Goal: Task Accomplishment & Management: Complete application form

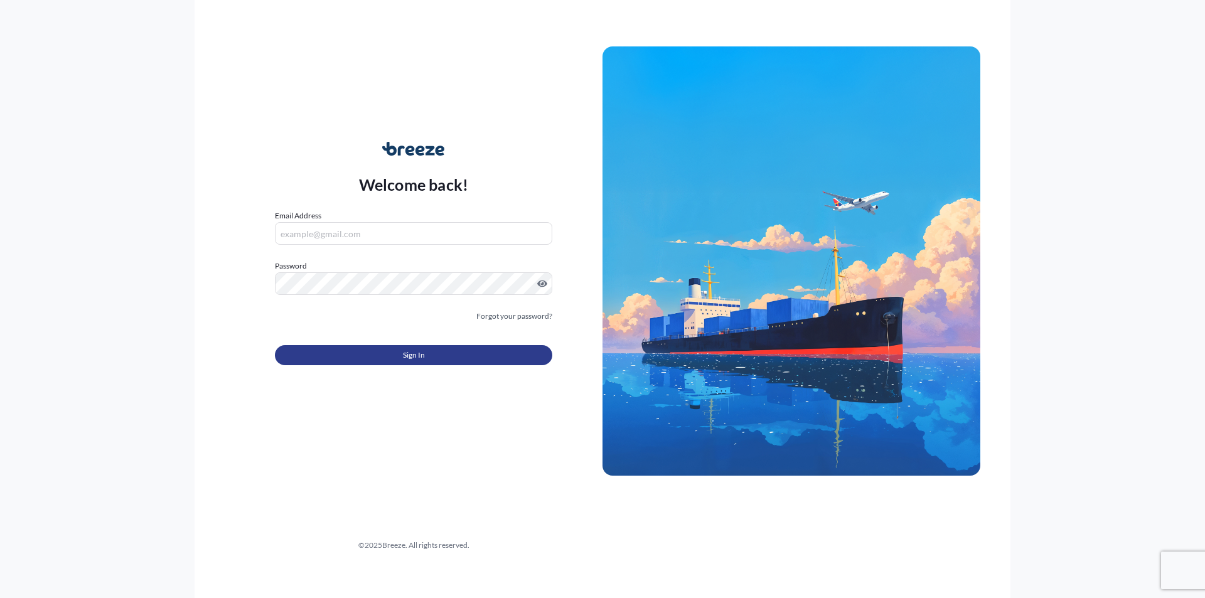
type input "[PERSON_NAME][EMAIL_ADDRESS][PERSON_NAME][DOMAIN_NAME]"
click at [476, 359] on button "Sign In" at bounding box center [413, 355] width 277 height 20
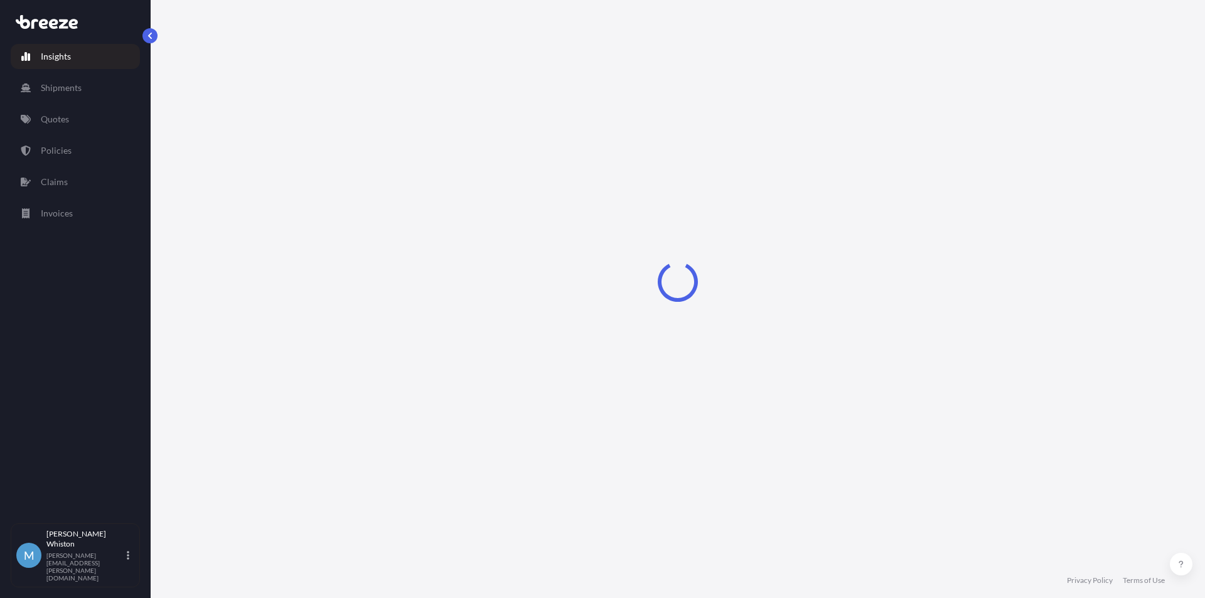
select select "2025"
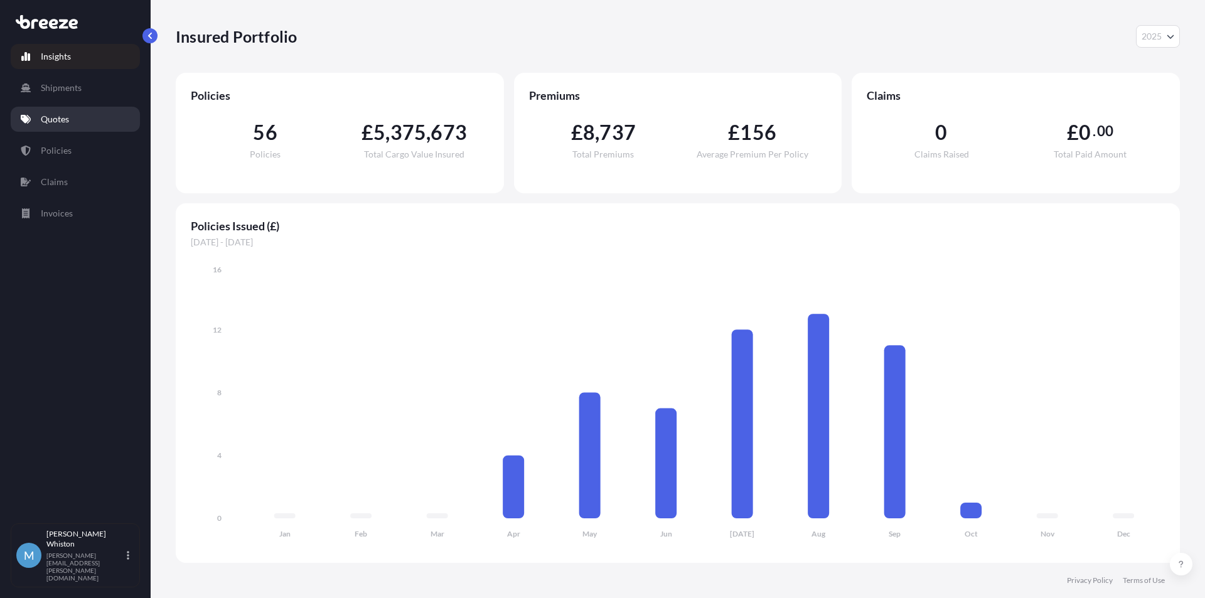
click at [65, 116] on p "Quotes" at bounding box center [55, 119] width 28 height 13
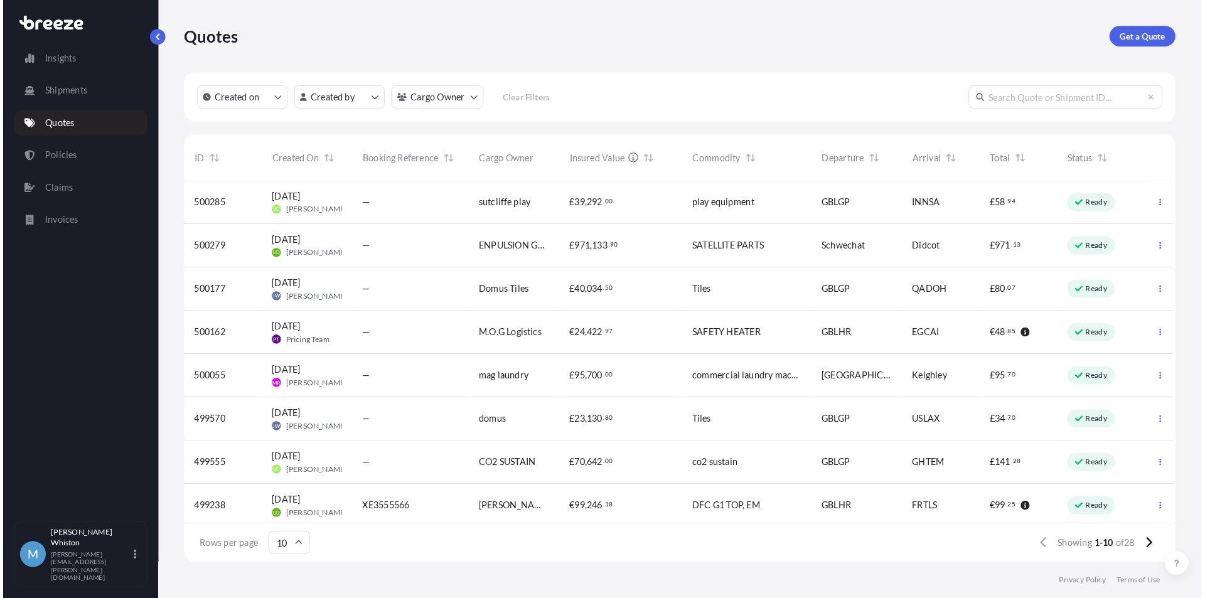
scroll to position [385, 994]
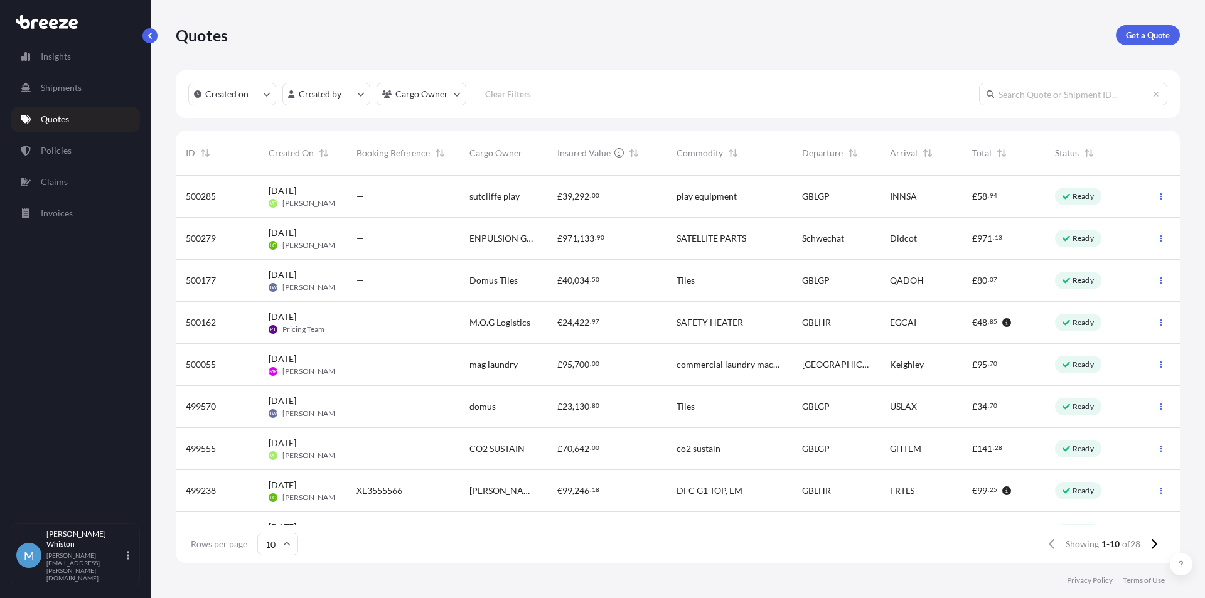
click at [558, 338] on div "€ 24 , 422 . 97" at bounding box center [606, 323] width 119 height 42
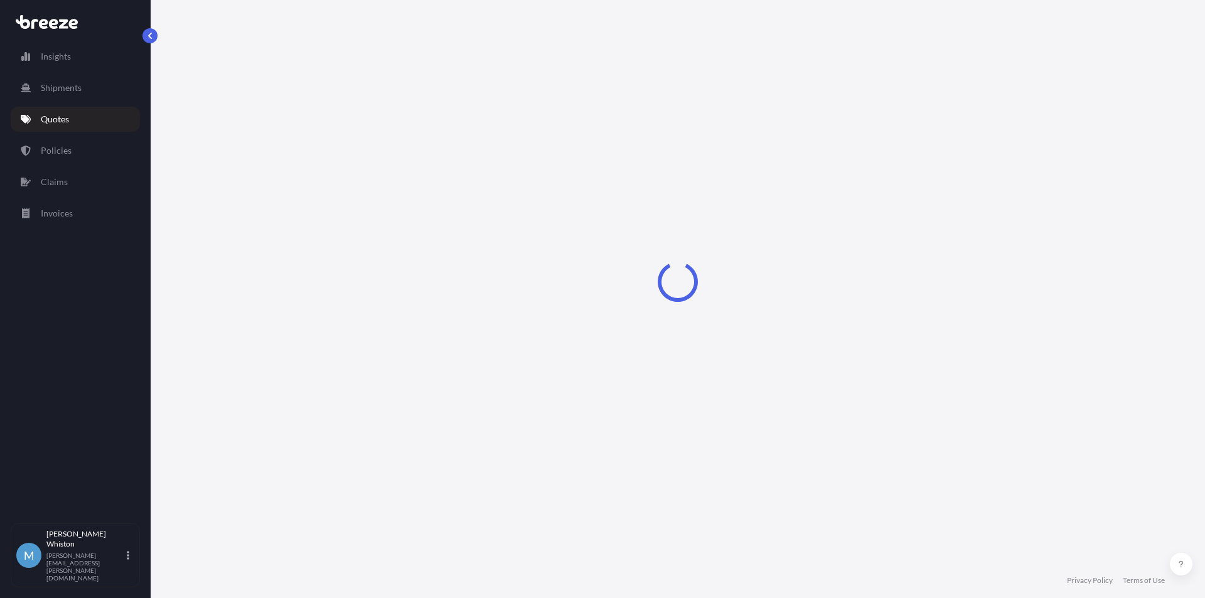
select select "Road"
select select "Air"
select select "1"
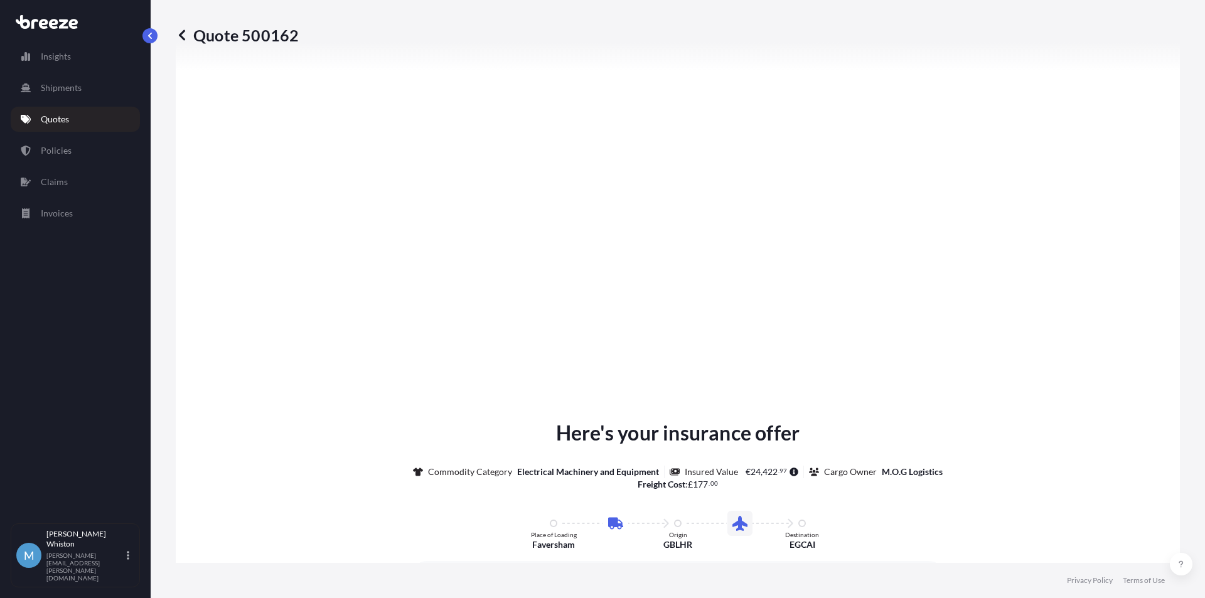
scroll to position [1494, 0]
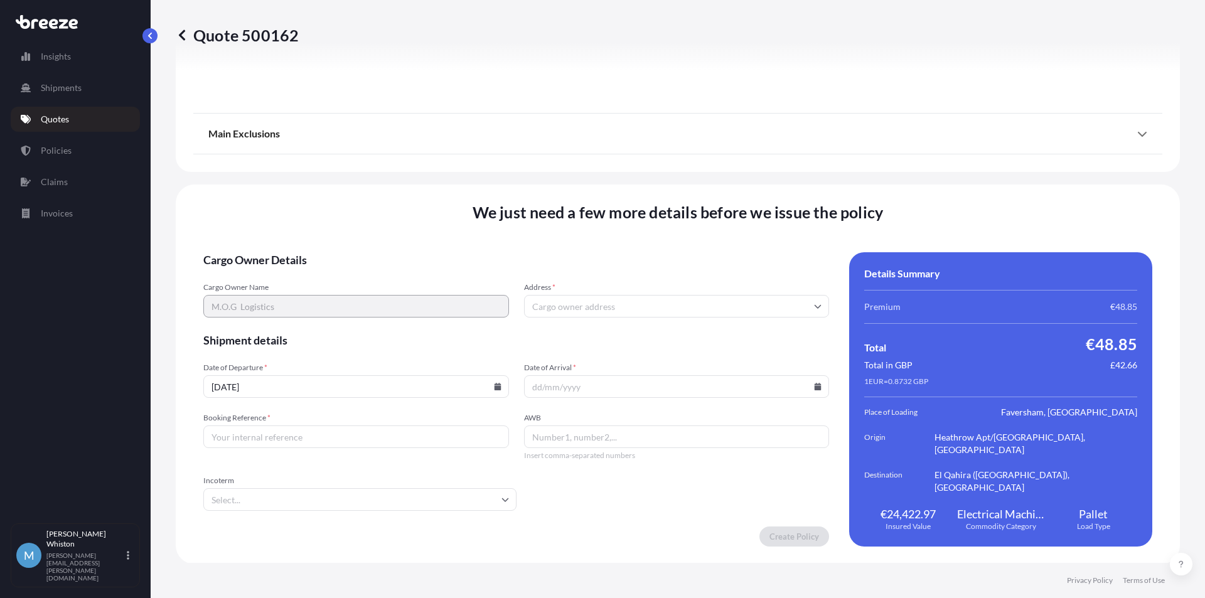
click at [455, 437] on input "Booking Reference *" at bounding box center [356, 436] width 306 height 23
click at [366, 432] on input "Booking Reference *" at bounding box center [356, 436] width 306 height 23
paste input "NE3555668"
type input "NE3555668"
click at [607, 432] on input "AWB" at bounding box center [677, 436] width 306 height 23
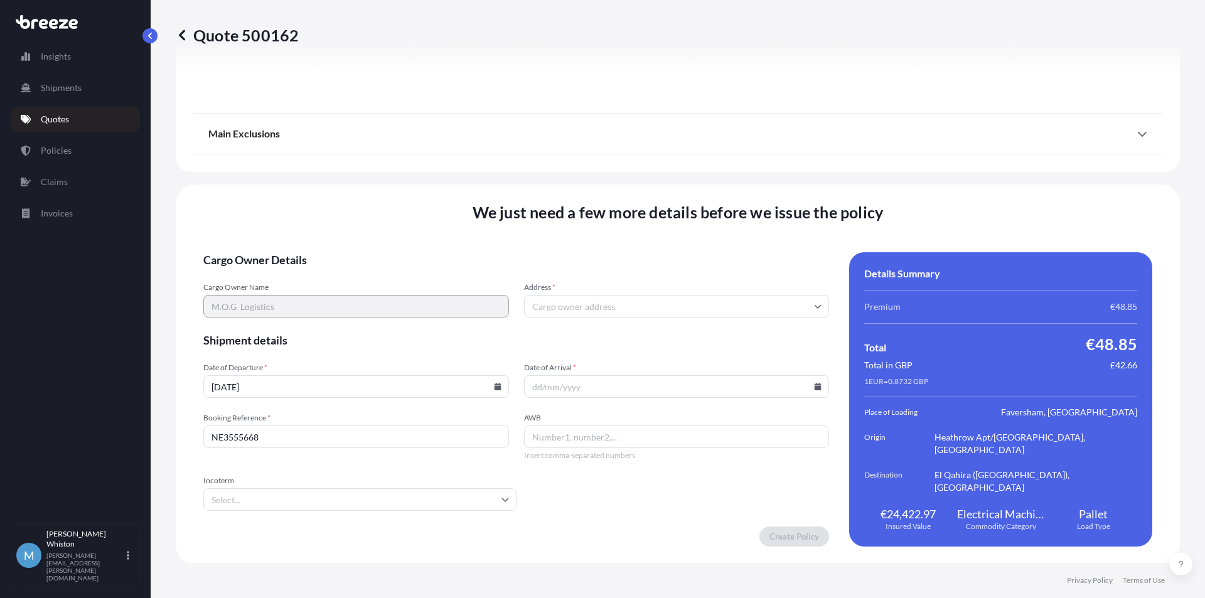
paste input "235-41255922"
click at [563, 378] on input "Date of Arrival *" at bounding box center [677, 386] width 306 height 23
click at [598, 429] on input "235-41255922" at bounding box center [677, 436] width 306 height 23
click at [548, 440] on input "235-41255922" at bounding box center [677, 436] width 306 height 23
type input "23541255922"
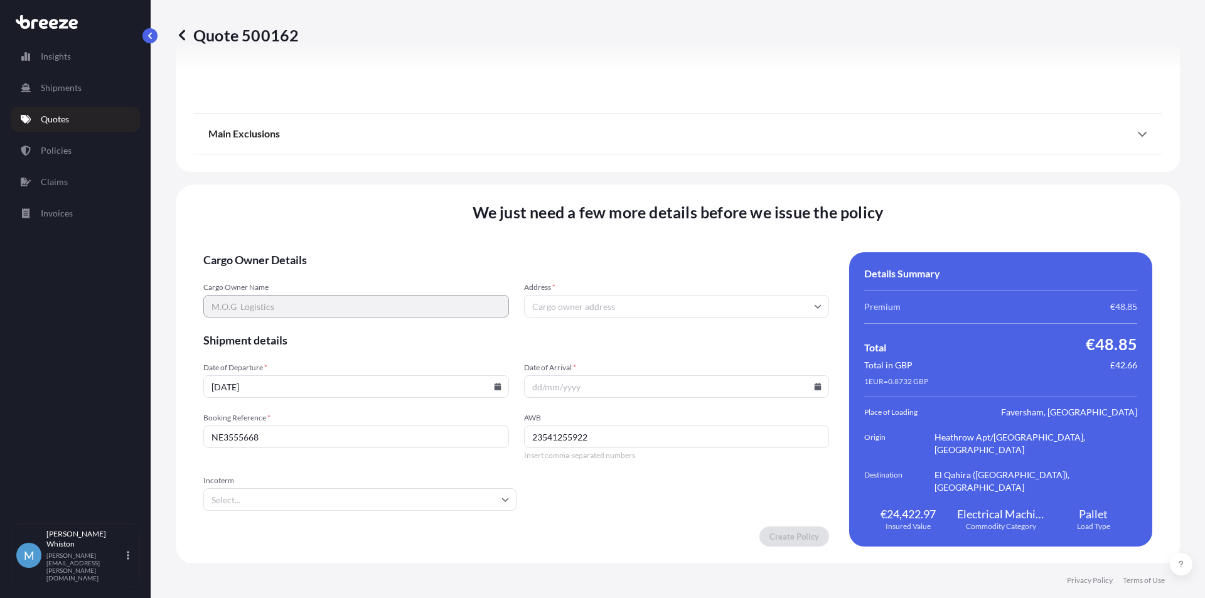
click at [644, 382] on input "Date of Arrival *" at bounding box center [677, 386] width 306 height 23
click at [814, 388] on icon at bounding box center [817, 387] width 7 height 8
drag, startPoint x: 760, startPoint y: 228, endPoint x: 669, endPoint y: 253, distance: 94.4
click at [669, 253] on div "29 30 1 2 3 4 5 6 7 8 9 10 11 12 13 14 15 16 17 18 19 20 21 22 23 24 25 26 27 2…" at bounding box center [662, 270] width 181 height 113
click at [669, 253] on button "9" at bounding box center [659, 248] width 20 height 20
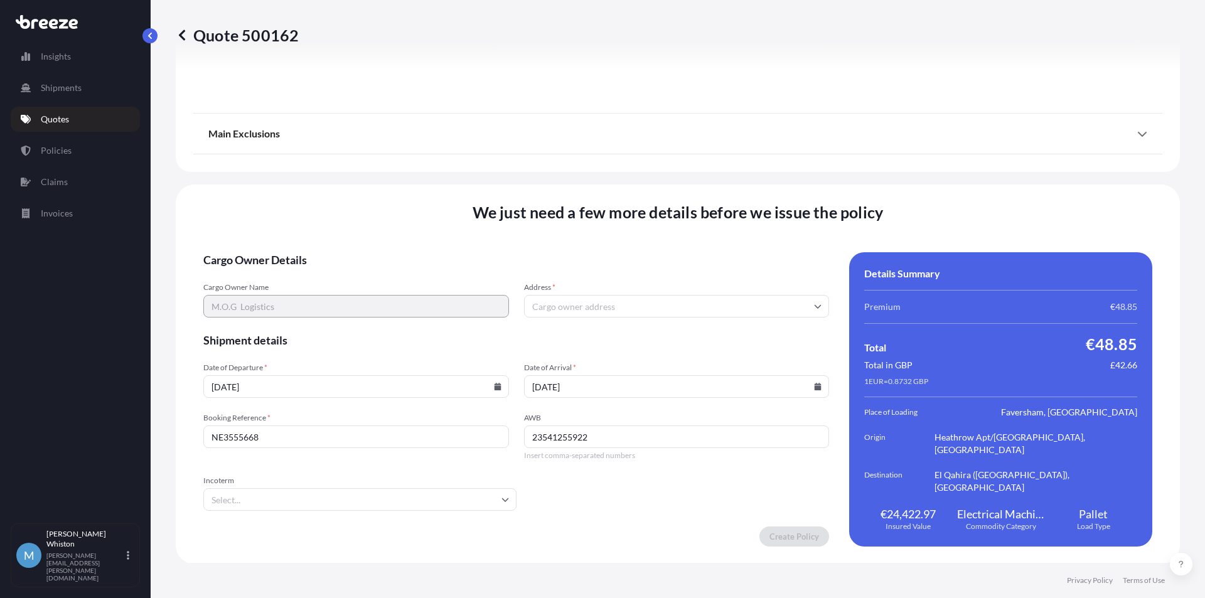
type input "[DATE]"
click at [353, 499] on input "Incoterm" at bounding box center [359, 499] width 313 height 23
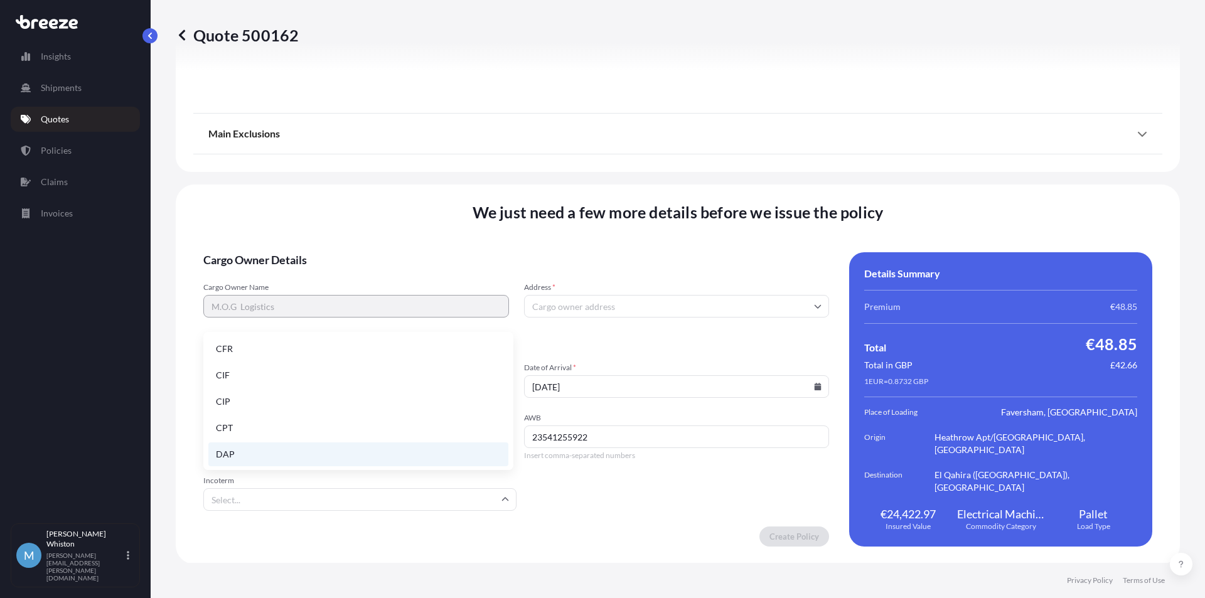
click at [274, 450] on li "DAP" at bounding box center [358, 454] width 300 height 24
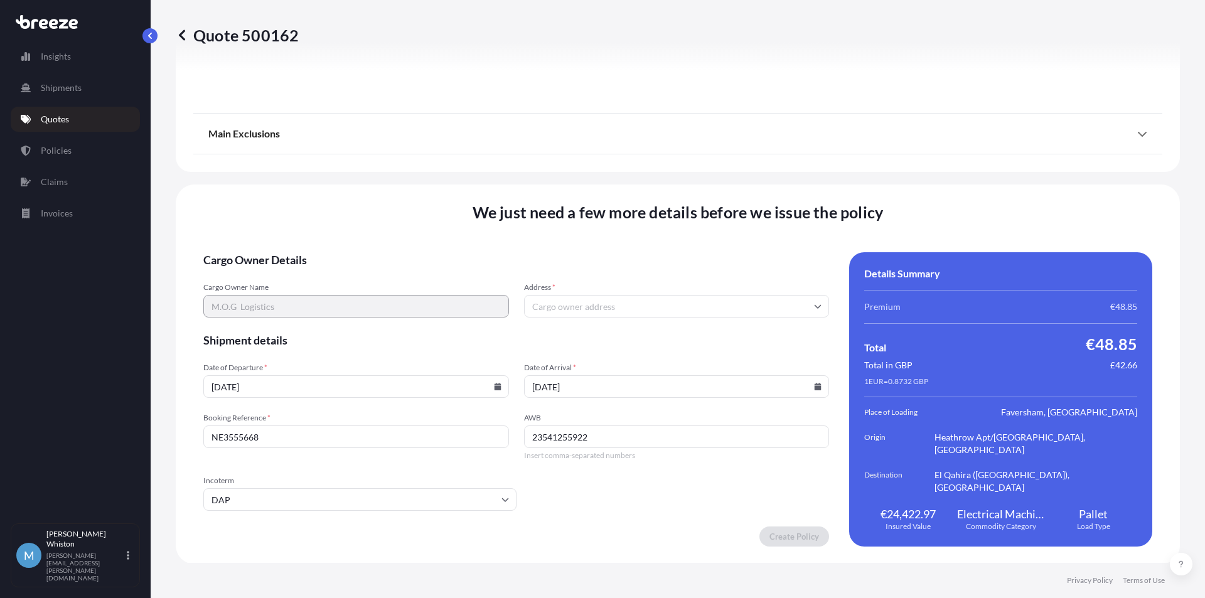
click at [639, 305] on input "Address *" at bounding box center [677, 306] width 306 height 23
click at [550, 308] on input "Address *" at bounding box center [677, 306] width 306 height 23
click at [635, 253] on span "Cargo Owner Details" at bounding box center [516, 259] width 626 height 15
click at [703, 301] on input "Address *" at bounding box center [677, 306] width 306 height 23
paste input "41 [PERSON_NAME] , APT 202"
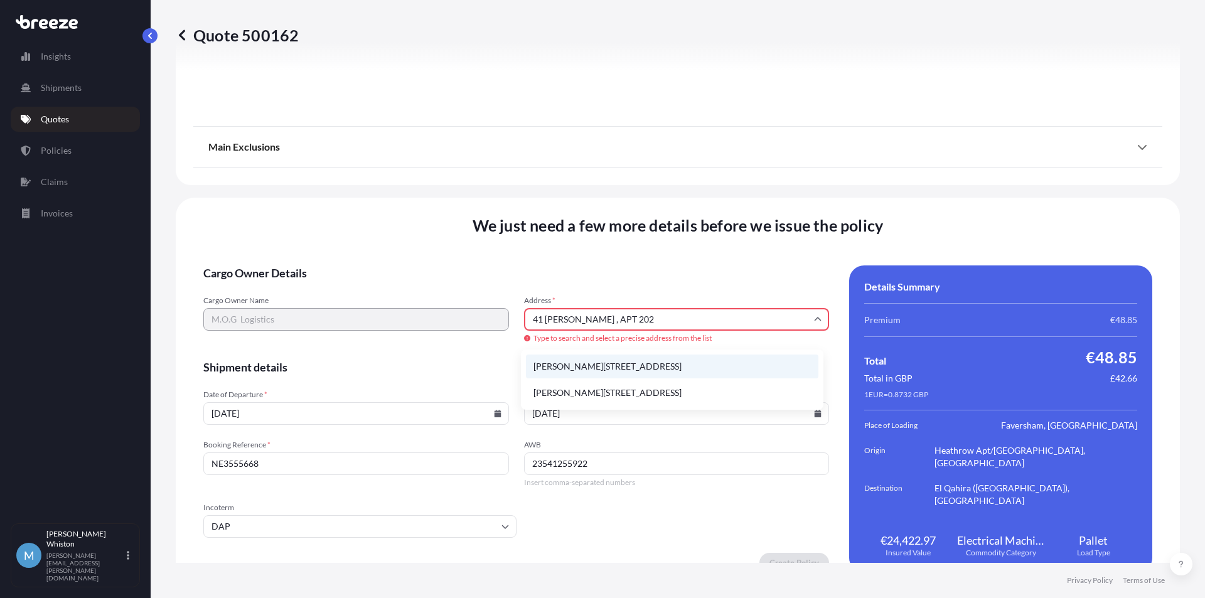
click at [748, 371] on li "[PERSON_NAME][STREET_ADDRESS]" at bounding box center [672, 366] width 292 height 24
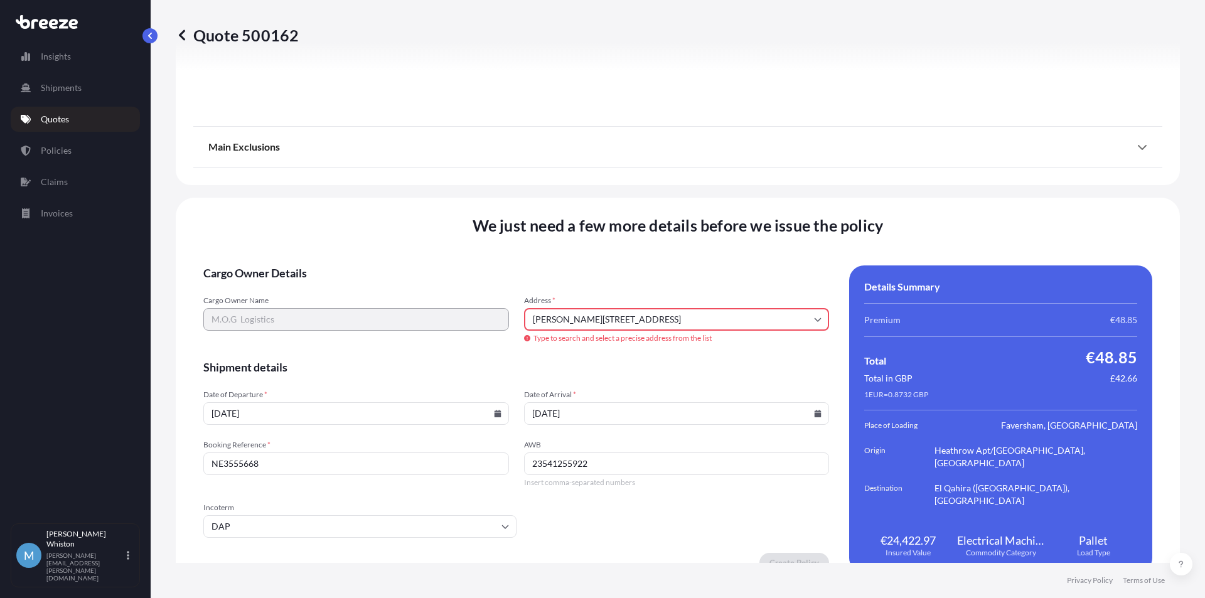
type input "[PERSON_NAME] 41-apt 202, Strovolos 2023, [GEOGRAPHIC_DATA]"
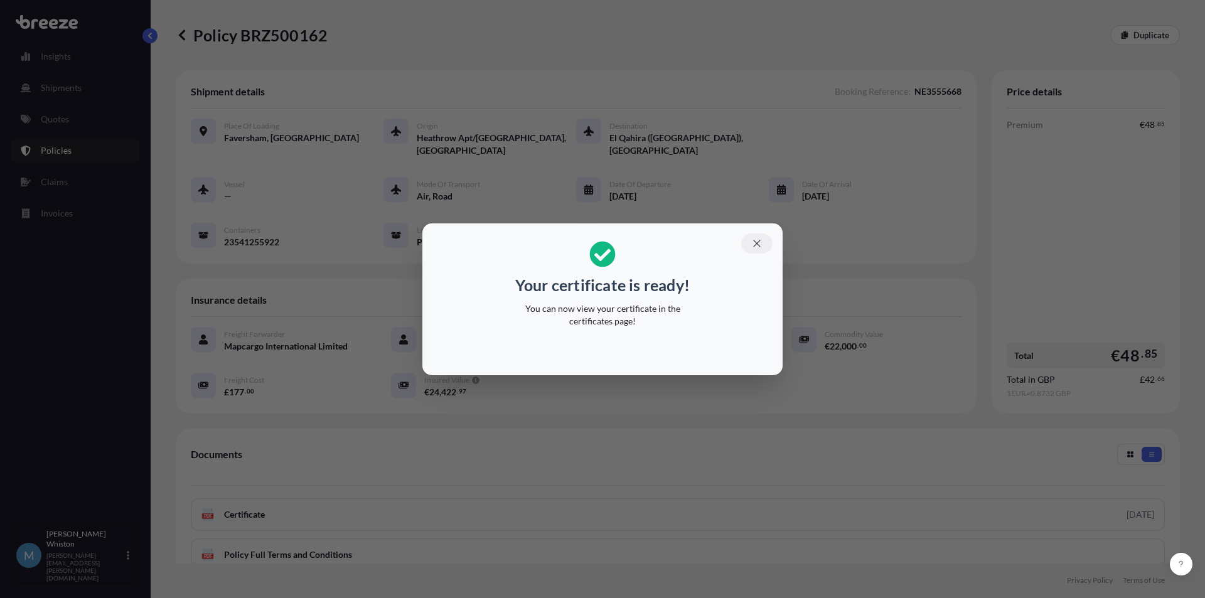
click at [753, 239] on icon "button" at bounding box center [756, 243] width 11 height 11
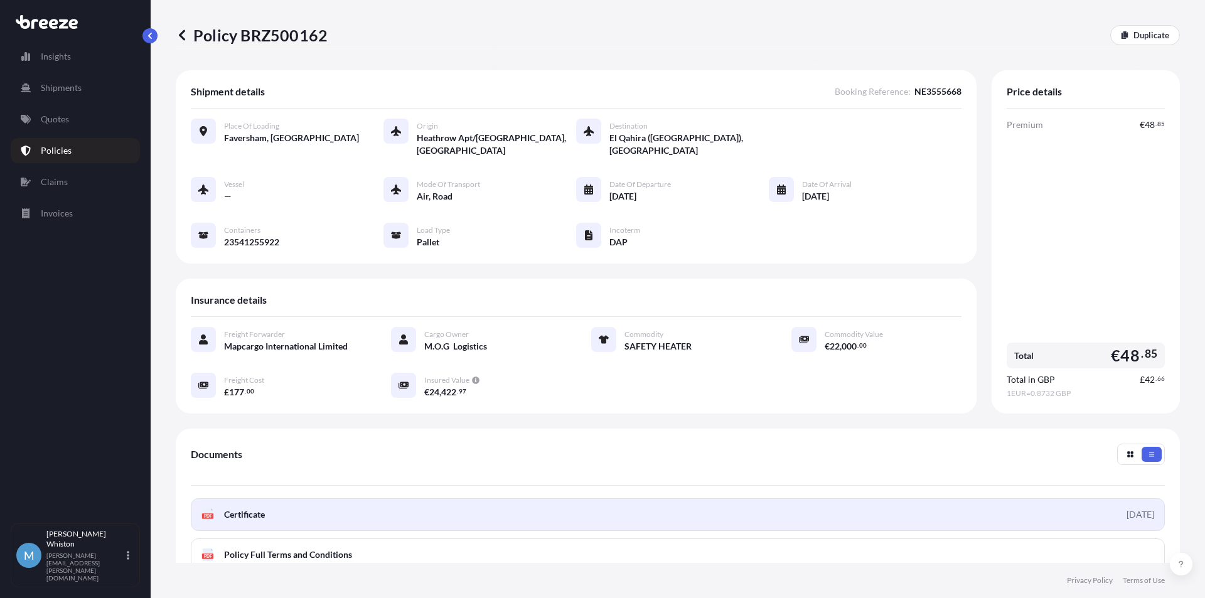
click at [380, 513] on link "PDF Certificate [DATE]" at bounding box center [678, 514] width 974 height 33
